Goal: Information Seeking & Learning: Learn about a topic

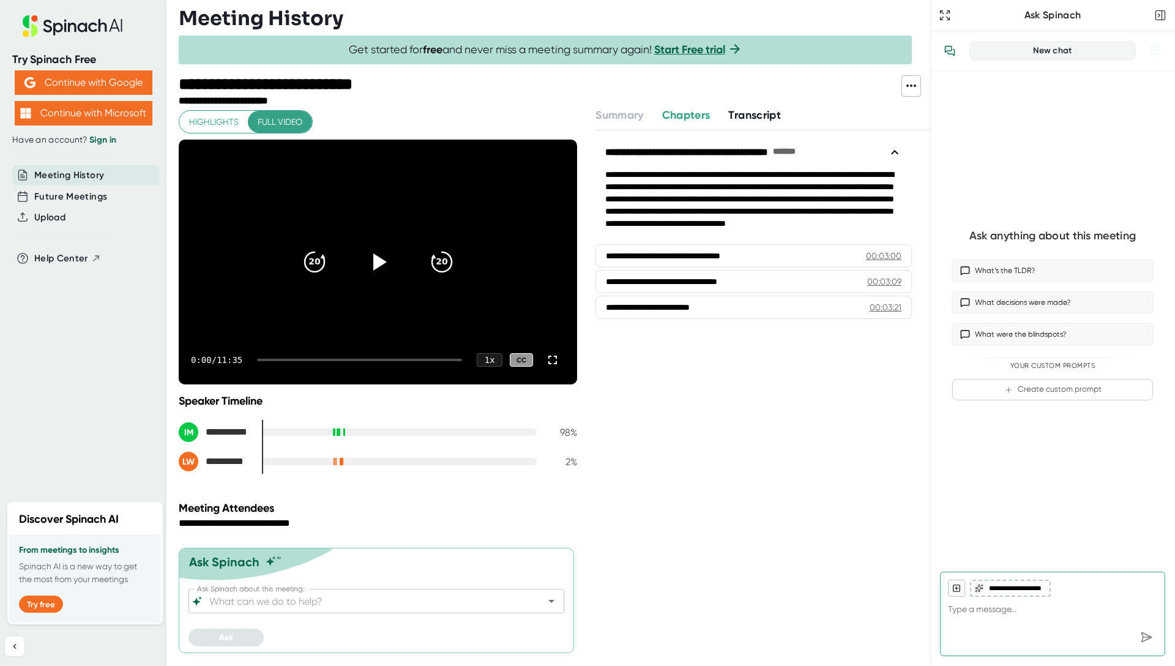
click at [908, 85] on icon at bounding box center [912, 85] width 10 height 2
click at [777, 179] on div at bounding box center [587, 333] width 1175 height 666
click at [10, 643] on icon at bounding box center [15, 647] width 10 height 10
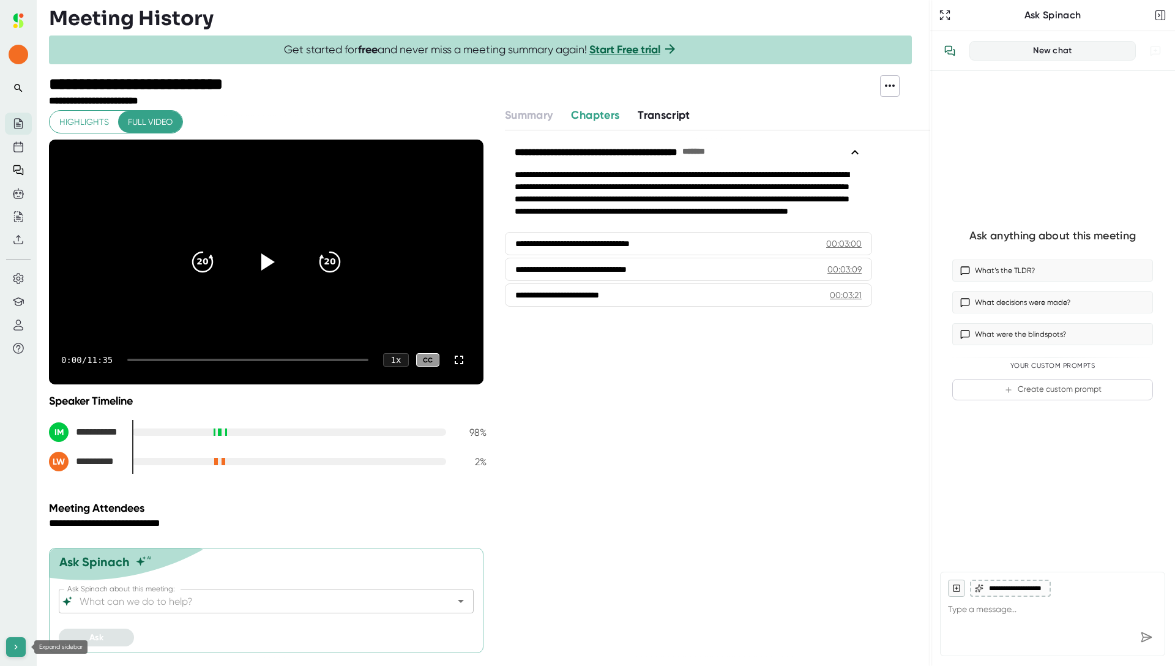
click at [7, 643] on button at bounding box center [16, 647] width 20 height 20
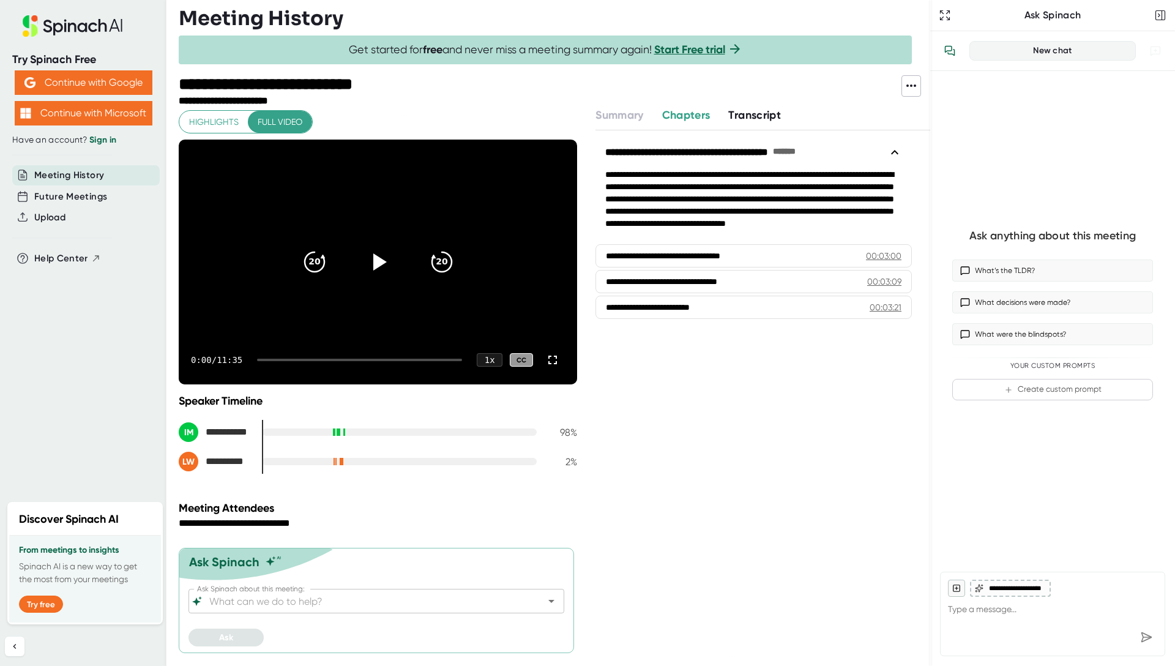
click at [905, 84] on icon at bounding box center [911, 85] width 15 height 15
click at [856, 81] on div at bounding box center [587, 333] width 1175 height 666
click at [104, 26] on icon at bounding box center [72, 25] width 163 height 21
